Goal: Use online tool/utility: Utilize a website feature to perform a specific function

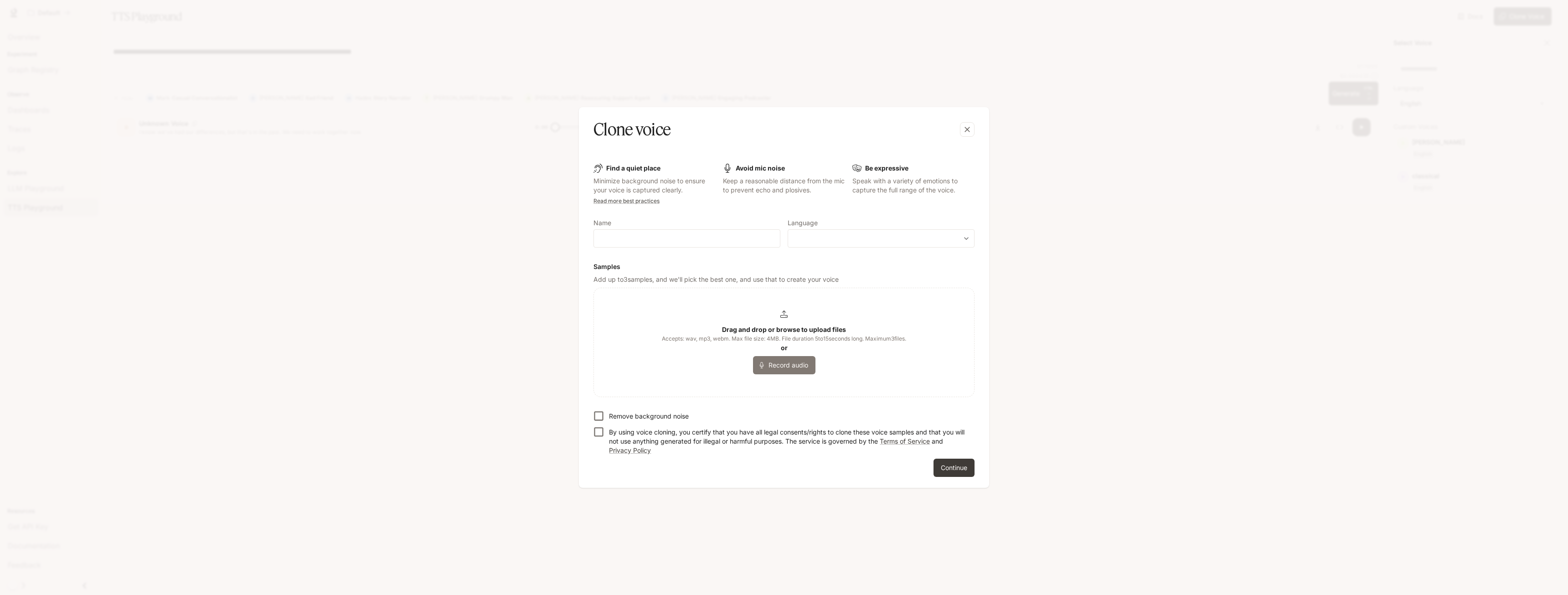
scroll to position [137, 0]
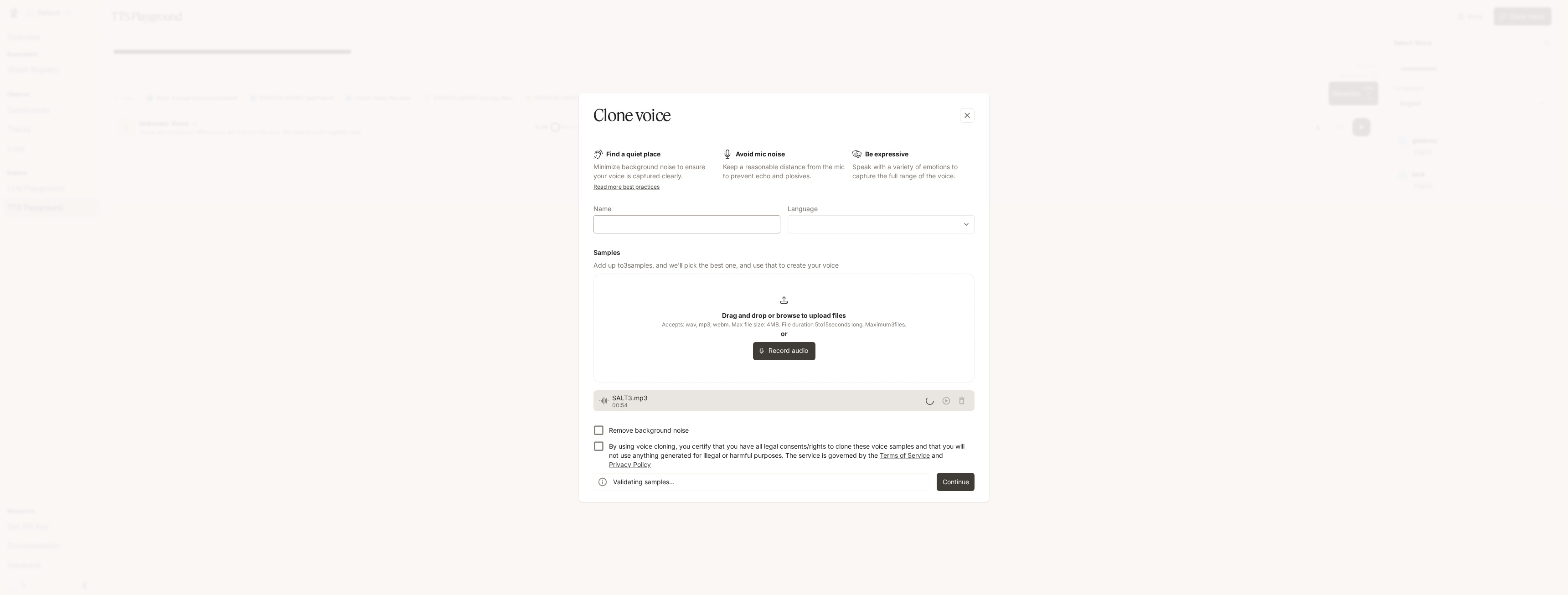
click at [696, 232] on div "​" at bounding box center [687, 224] width 187 height 18
type input "******"
click at [840, 223] on body "**********" at bounding box center [784, 303] width 1568 height 606
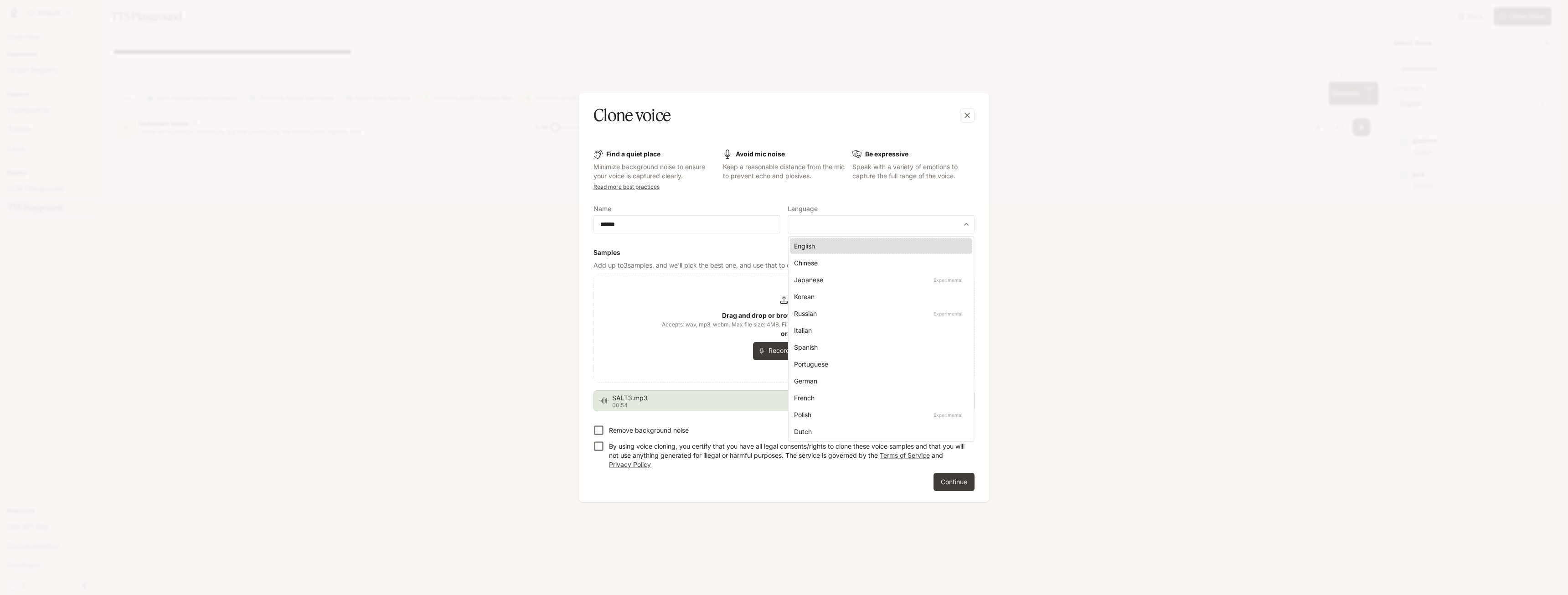
click at [831, 249] on div "English" at bounding box center [879, 246] width 170 height 10
type input "*****"
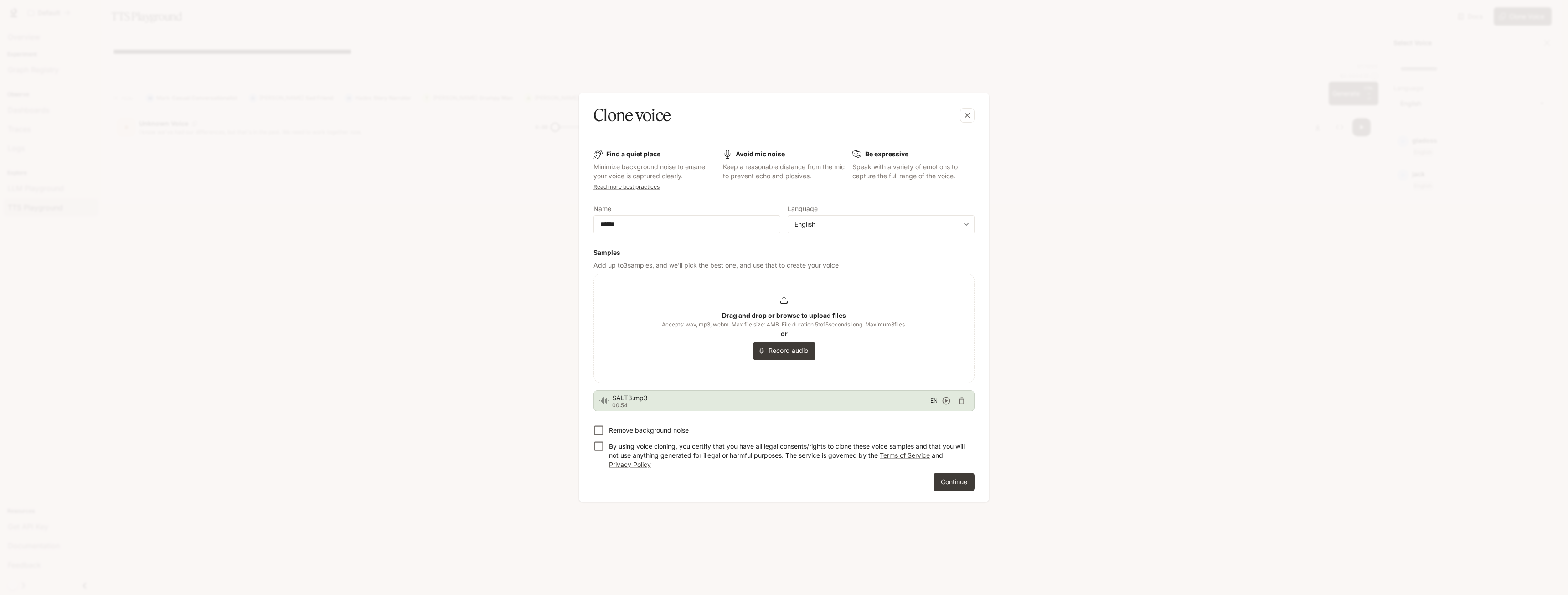
click at [620, 434] on p "Remove background noise" at bounding box center [649, 430] width 80 height 9
click at [960, 488] on button "Continue" at bounding box center [954, 482] width 41 height 18
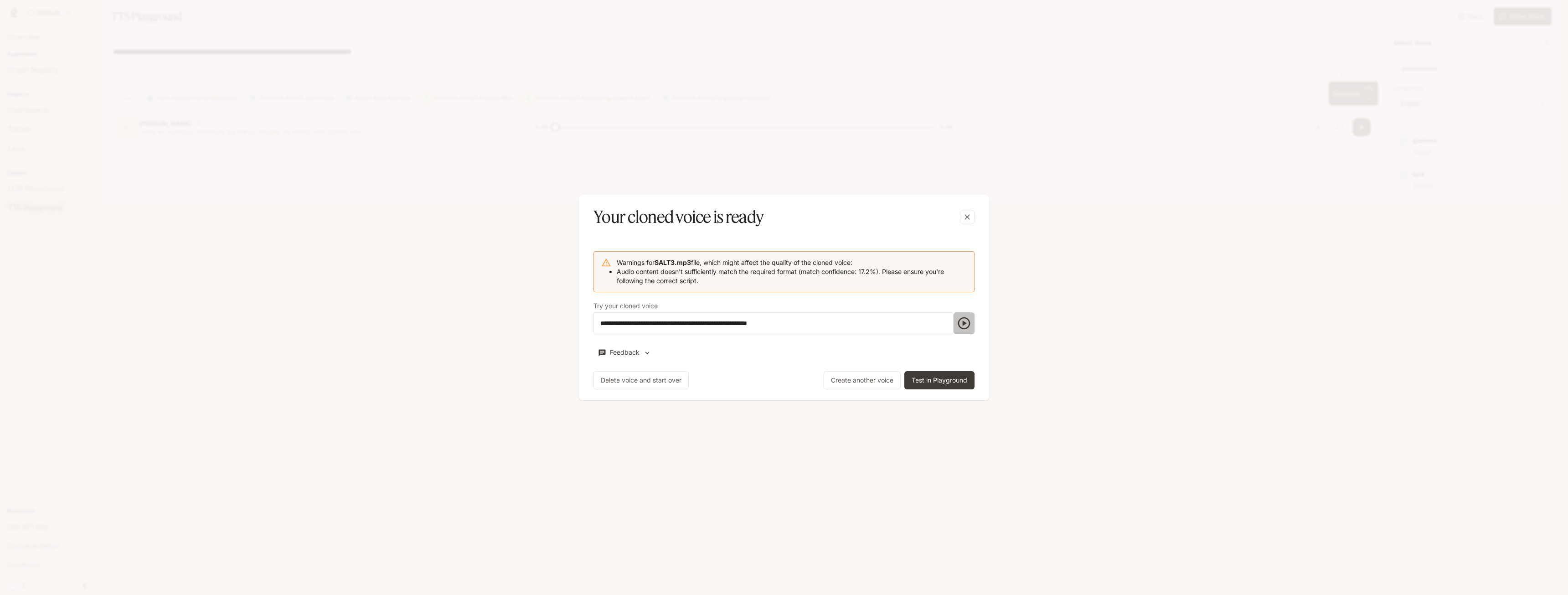
click at [965, 328] on icon "button" at bounding box center [964, 323] width 15 height 15
click at [963, 323] on icon "button" at bounding box center [964, 323] width 12 height 12
click at [943, 380] on button "Test in Playground" at bounding box center [939, 380] width 70 height 18
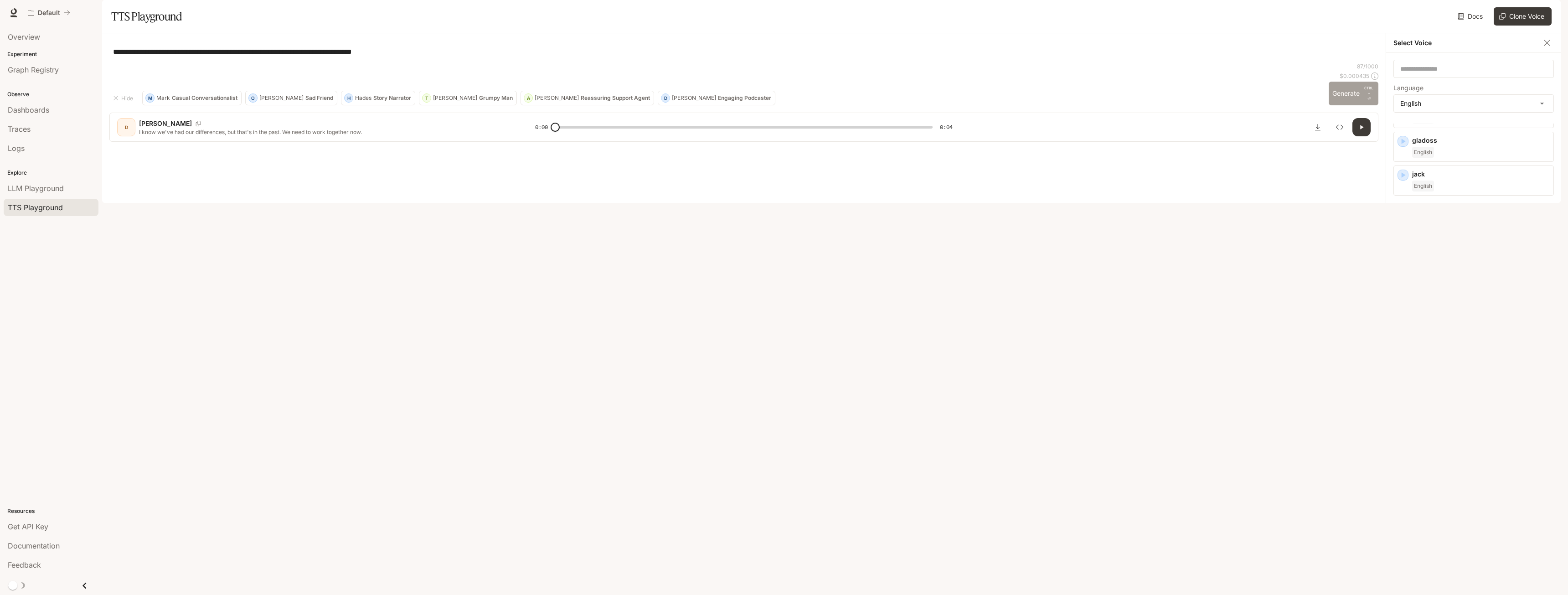
click at [1343, 105] on button "Generate CTRL + ⏎" at bounding box center [1353, 93] width 50 height 24
drag, startPoint x: 1455, startPoint y: 87, endPoint x: 1452, endPoint y: 93, distance: 6.7
click at [1455, 78] on div "​" at bounding box center [1473, 69] width 160 height 18
click at [1459, 143] on p "[PERSON_NAME]" at bounding box center [1481, 138] width 138 height 9
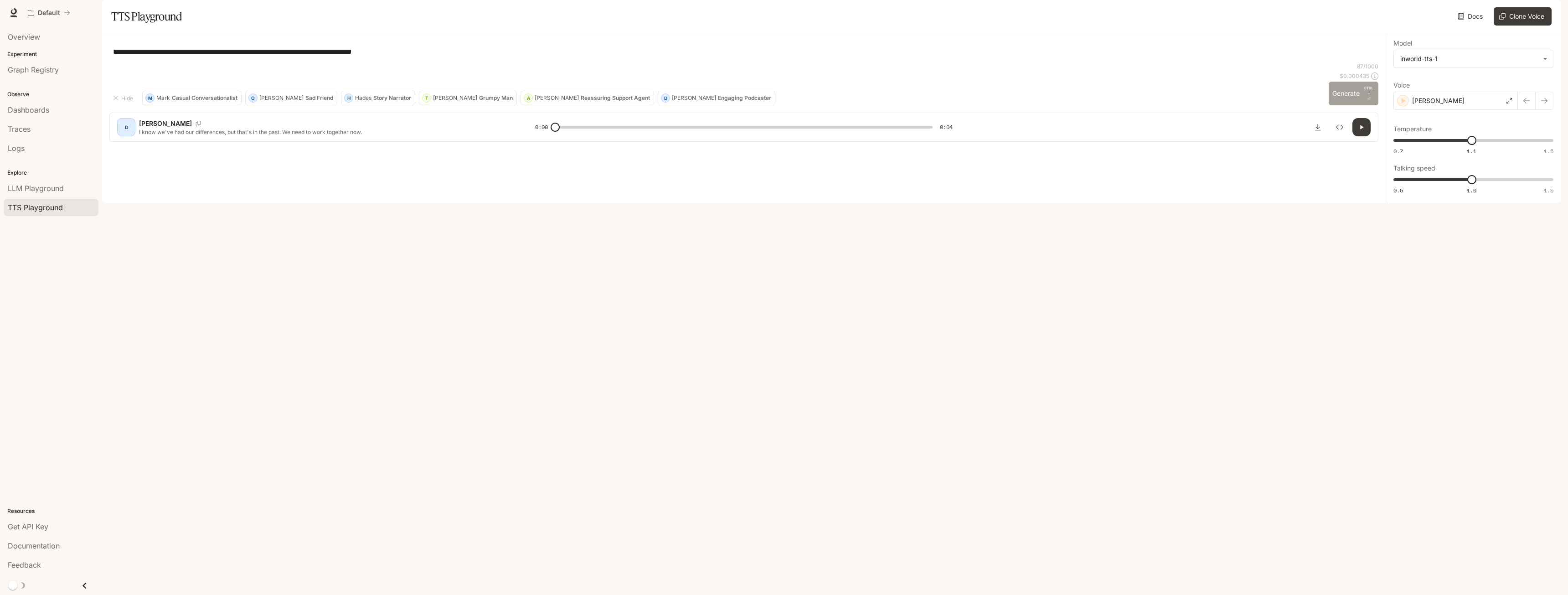
click at [1344, 105] on button "Generate CTRL + ⏎" at bounding box center [1353, 93] width 50 height 24
click at [1340, 105] on button "Generate CTRL + ⏎" at bounding box center [1353, 93] width 50 height 24
click at [1343, 105] on button "Generate CTRL + ⏎" at bounding box center [1353, 93] width 50 height 24
type input "*"
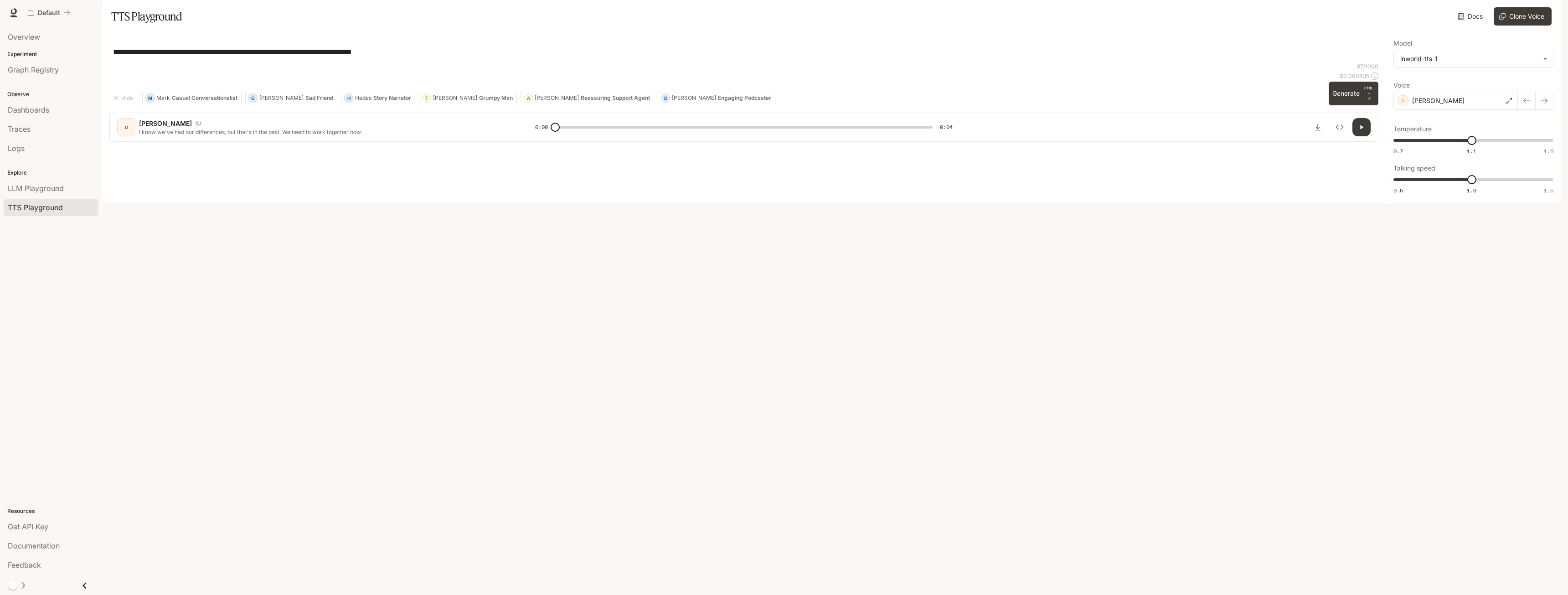
click at [638, 23] on div "Default Documentation Documentation" at bounding box center [784, 13] width 1568 height 26
click at [1471, 110] on div "[PERSON_NAME]" at bounding box center [1455, 101] width 124 height 18
